Goal: Task Accomplishment & Management: Manage account settings

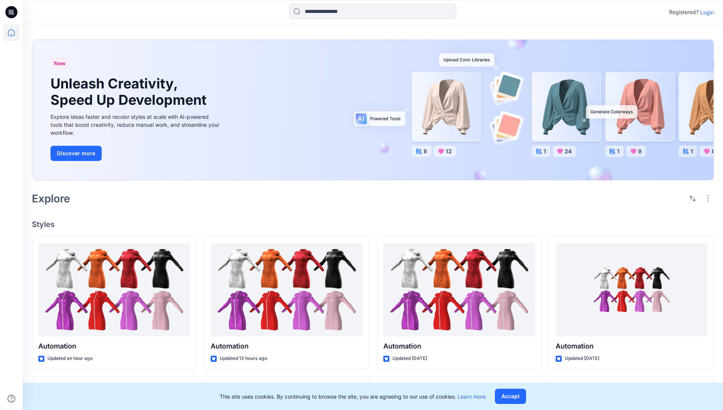
click at [705, 12] on p "Login" at bounding box center [707, 12] width 14 height 8
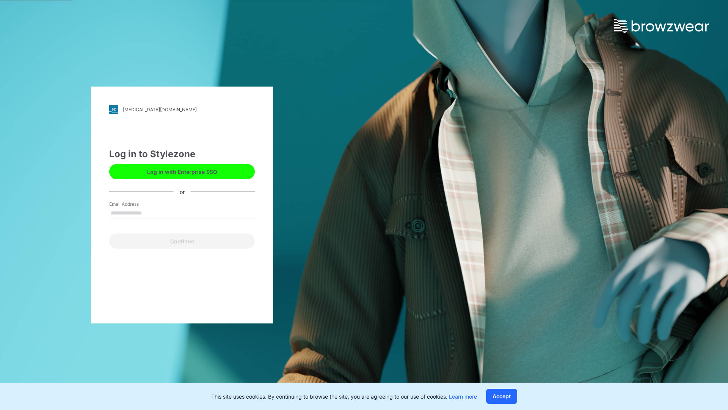
click at [150, 212] on input "Email Address" at bounding box center [182, 213] width 146 height 11
type input "**********"
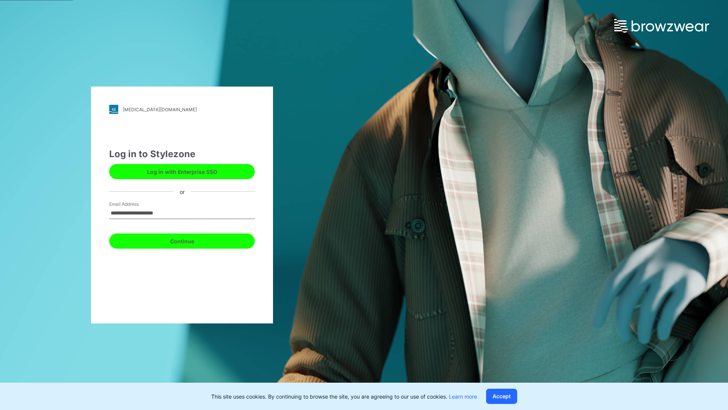
click at [190, 240] on button "Continue" at bounding box center [182, 240] width 146 height 15
